Goal: Check status: Check status

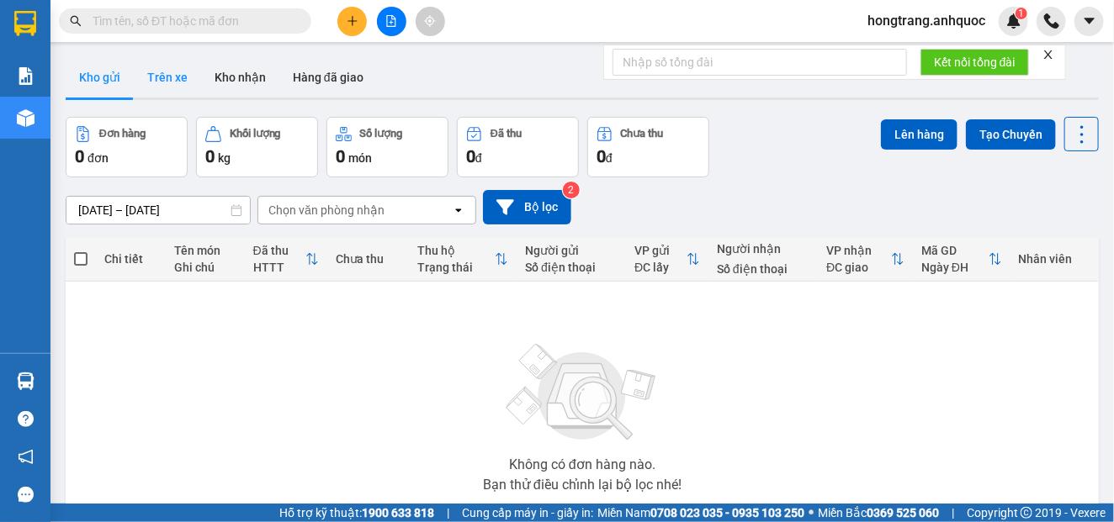
click at [170, 81] on button "Trên xe" at bounding box center [167, 77] width 67 height 40
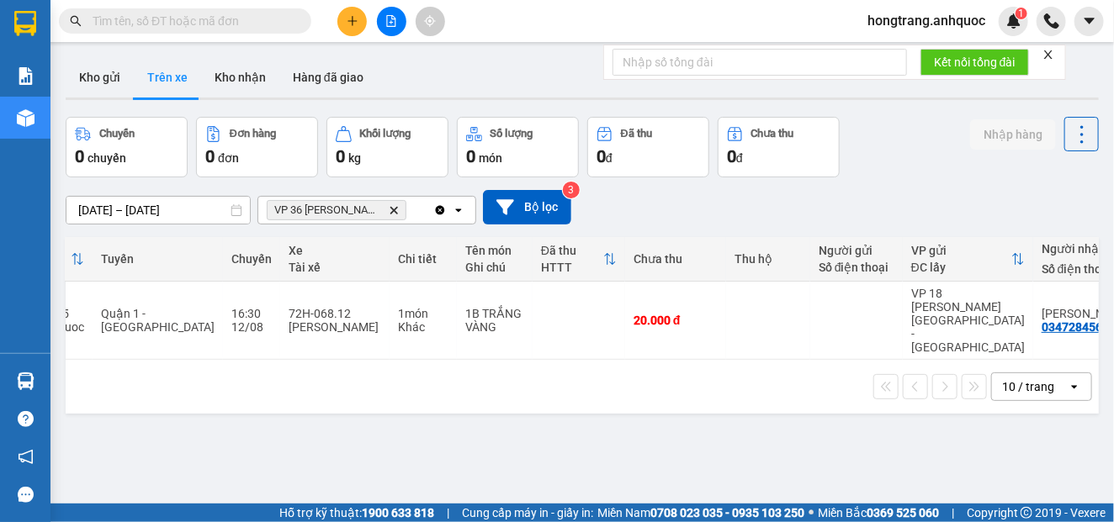
scroll to position [0, 117]
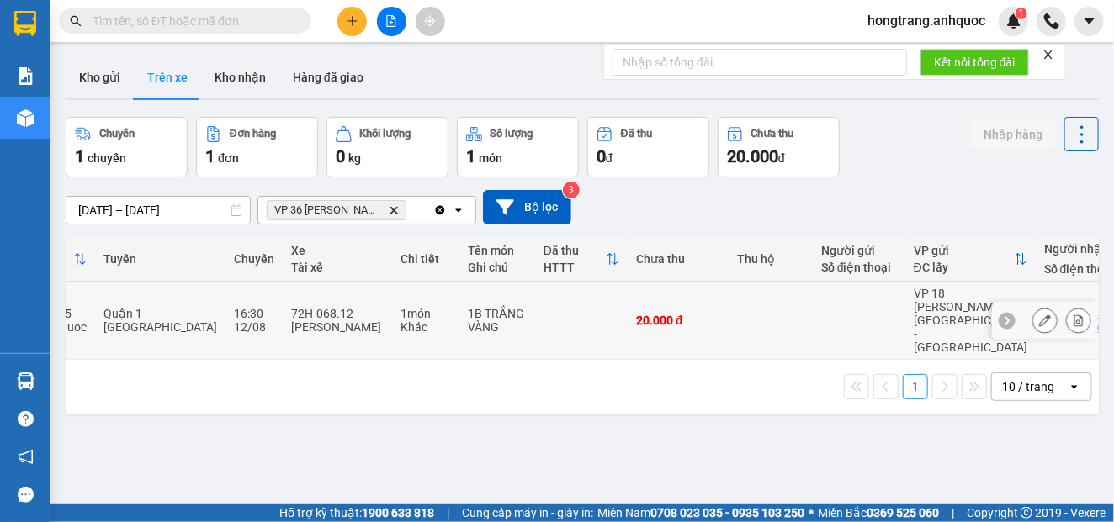
click at [1074, 315] on icon at bounding box center [1078, 321] width 9 height 12
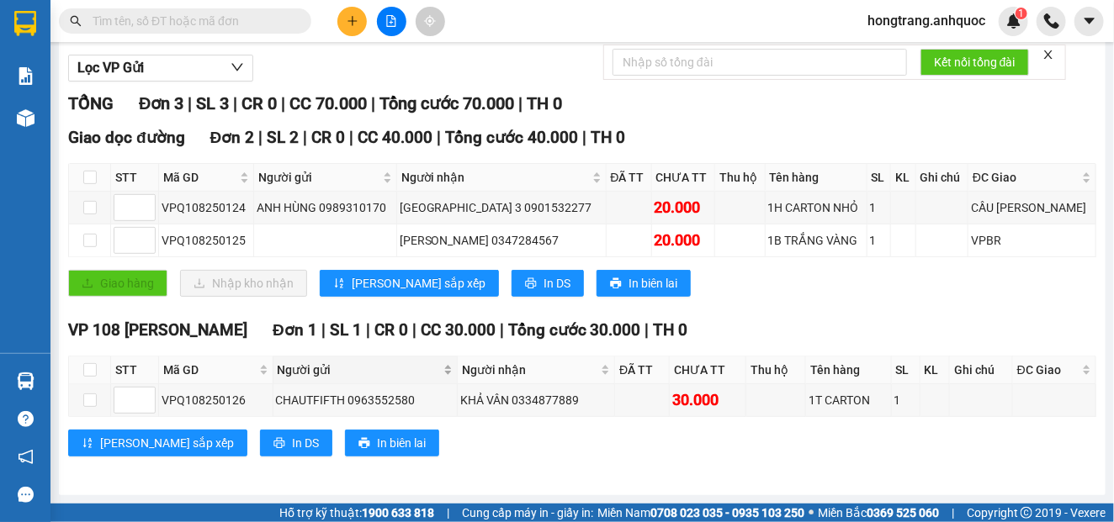
scroll to position [205, 0]
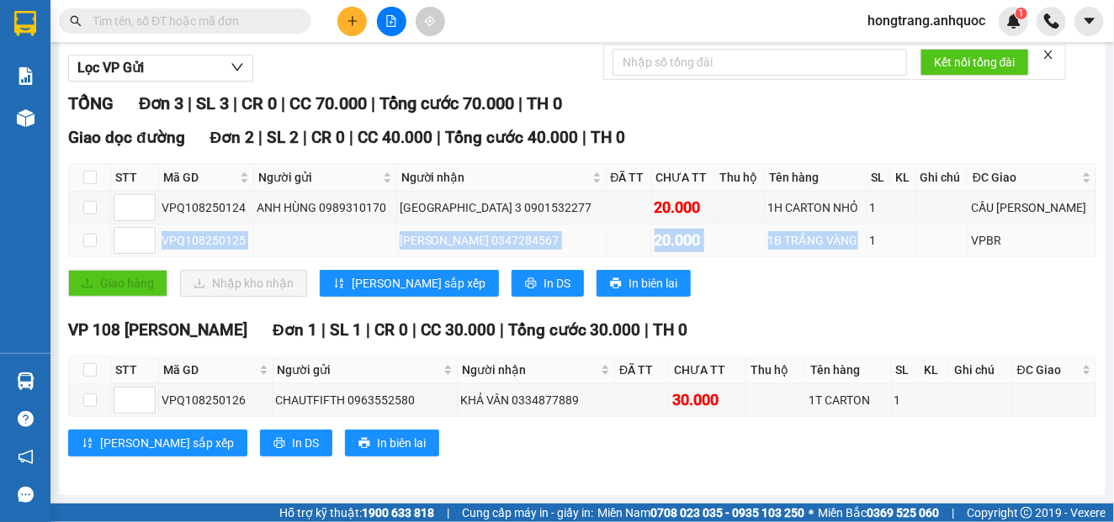
drag, startPoint x: 159, startPoint y: 241, endPoint x: 846, endPoint y: 235, distance: 687.2
click at [846, 235] on tr "VPQ108250125 [PERSON_NAME] 0347284567 20.000 1B TRẮNG VÀNG 1 VPBR" at bounding box center [582, 241] width 1027 height 33
copy tr "VPQ108250125 [PERSON_NAME] 0347284567 20.000 1B TRẮNG VÀNG"
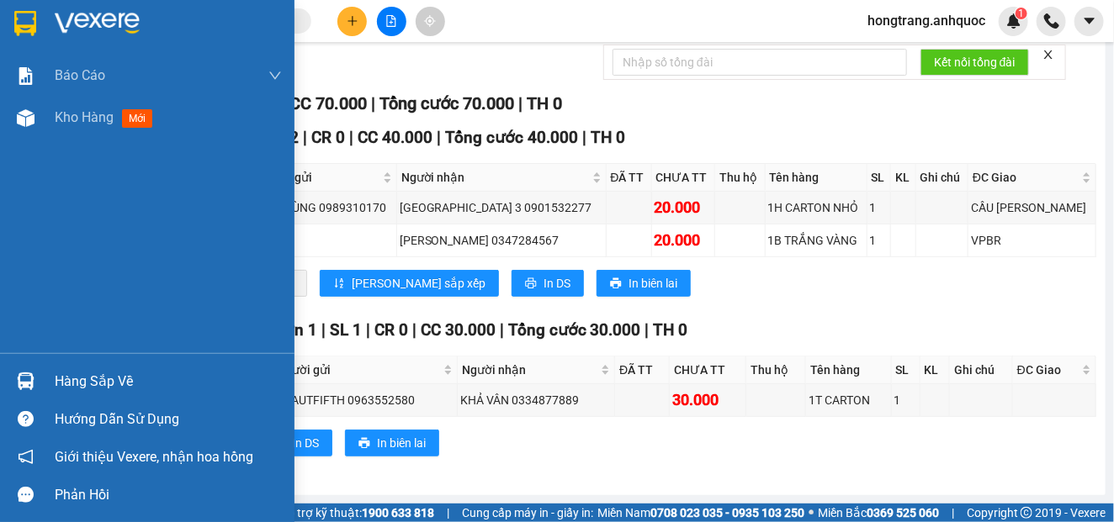
drag, startPoint x: 20, startPoint y: 251, endPoint x: 221, endPoint y: 214, distance: 204.4
click at [20, 251] on div "Báo cáo Báo cáo dòng tiền (nhân viên) Doanh số tạo đơn theo VP gửi (nhà xe) Doa…" at bounding box center [147, 204] width 294 height 299
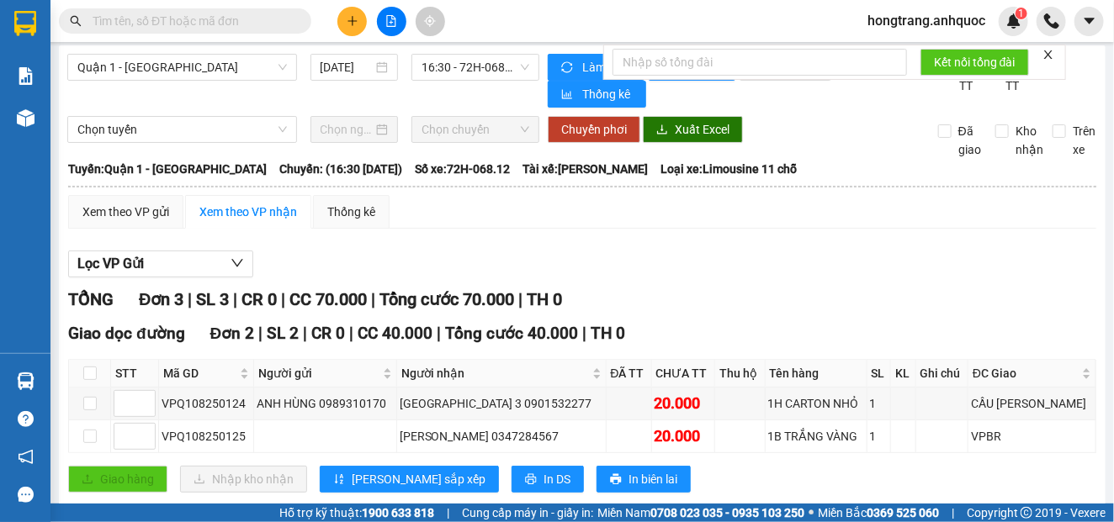
scroll to position [0, 0]
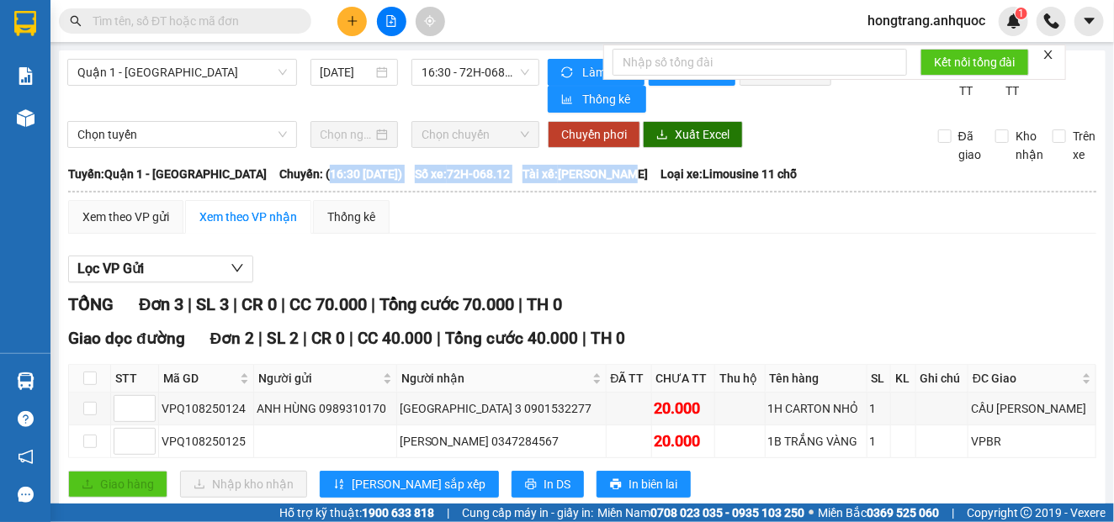
copy div "16:30 [DATE]) Số xe: 72H-068.12 Tài xế: [PERSON_NAME]"
drag, startPoint x: 283, startPoint y: 180, endPoint x: 626, endPoint y: 180, distance: 343.2
click at [626, 180] on div "[GEOGRAPHIC_DATA]: Quận 1 - [GEOGRAPHIC_DATA] Chuyến: (16:30 [DATE]) Số xe: 72H…" at bounding box center [582, 174] width 1028 height 19
